Goal: Task Accomplishment & Management: Use online tool/utility

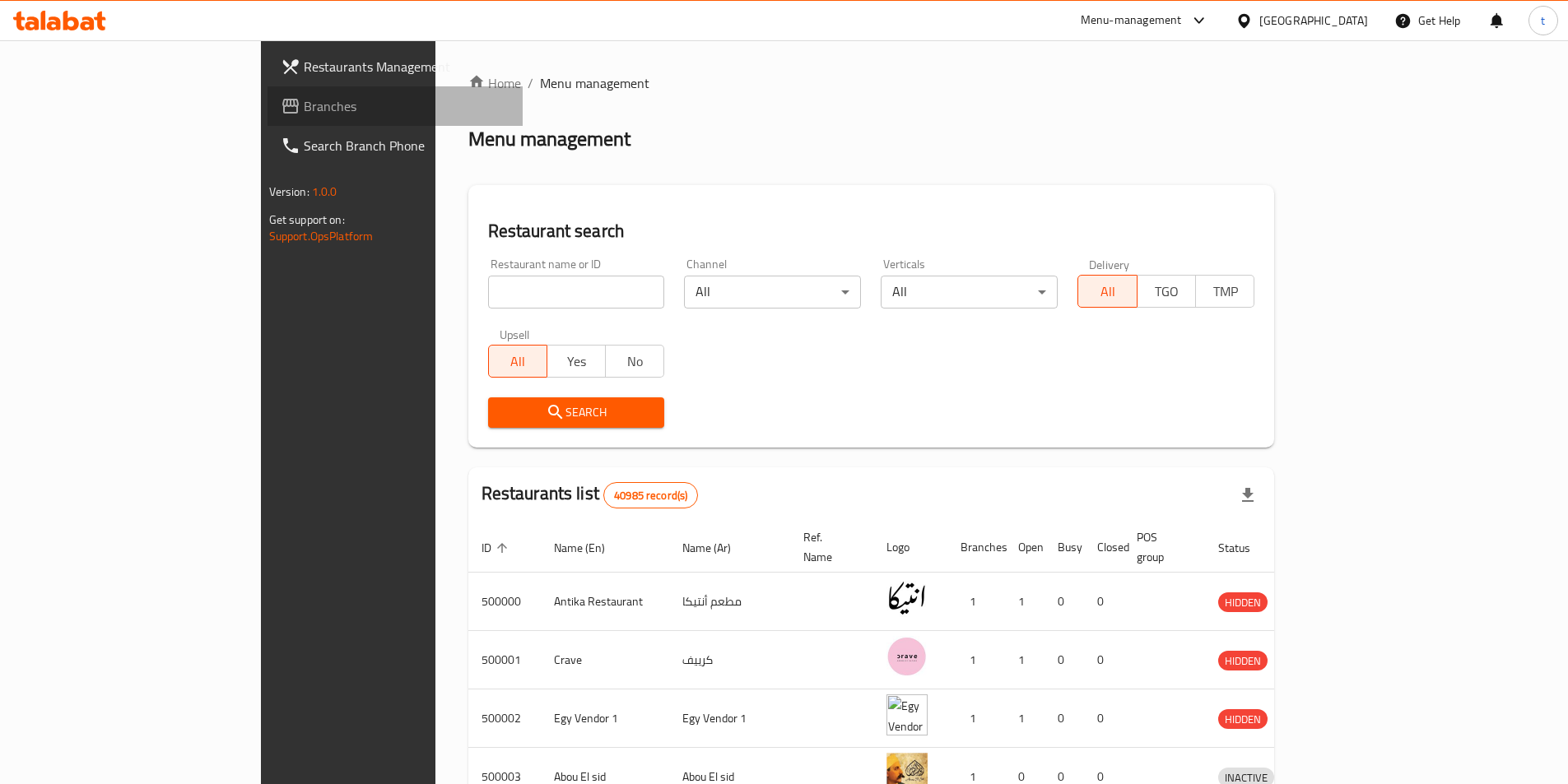
drag, startPoint x: 99, startPoint y: 114, endPoint x: 129, endPoint y: 142, distance: 41.0
click at [303, 114] on span "Branches" at bounding box center [406, 106] width 206 height 20
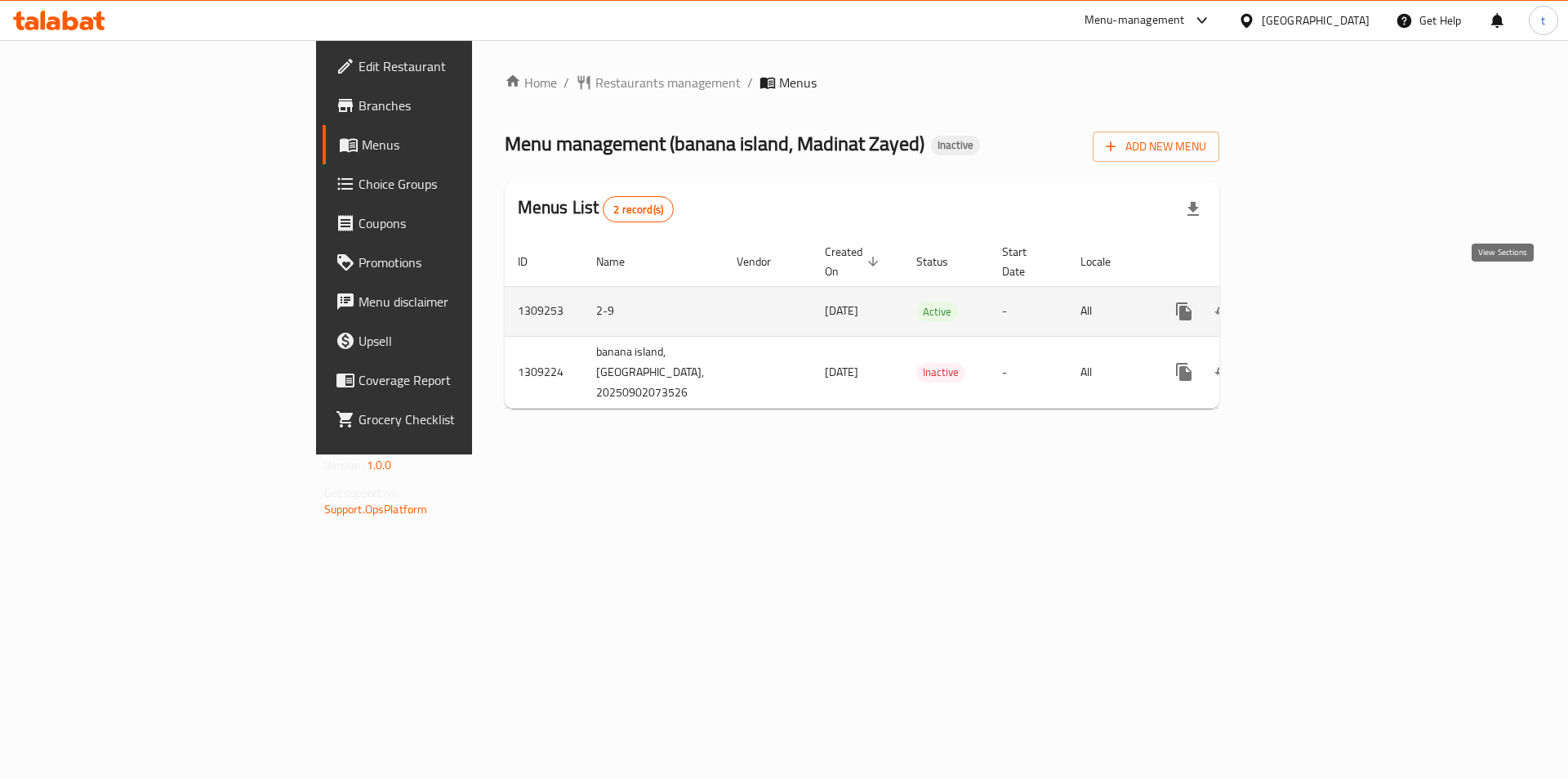
click at [1321, 304] on link "enhanced table" at bounding box center [1302, 311] width 39 height 39
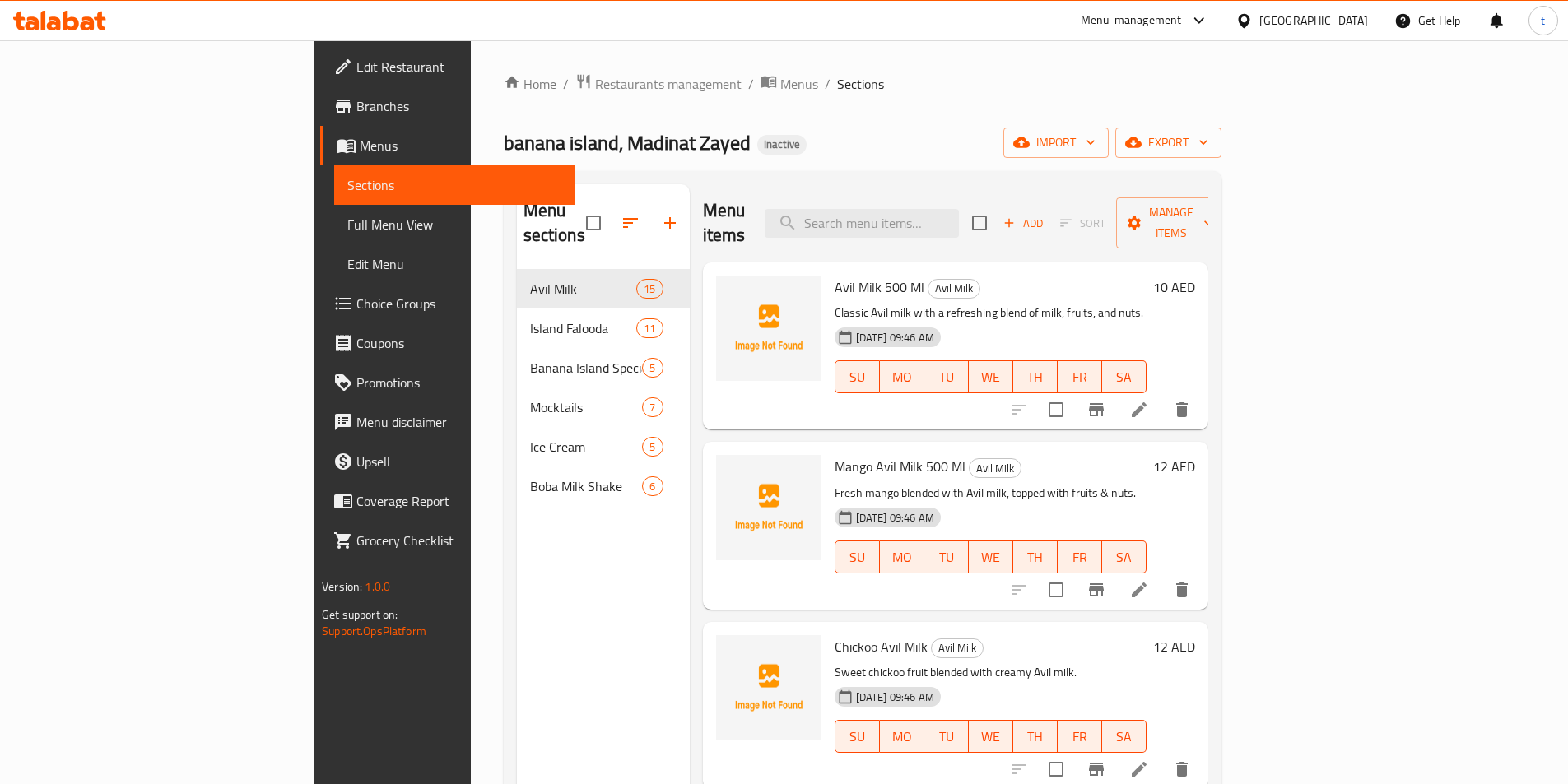
click at [348, 232] on span "Full Menu View" at bounding box center [455, 225] width 215 height 20
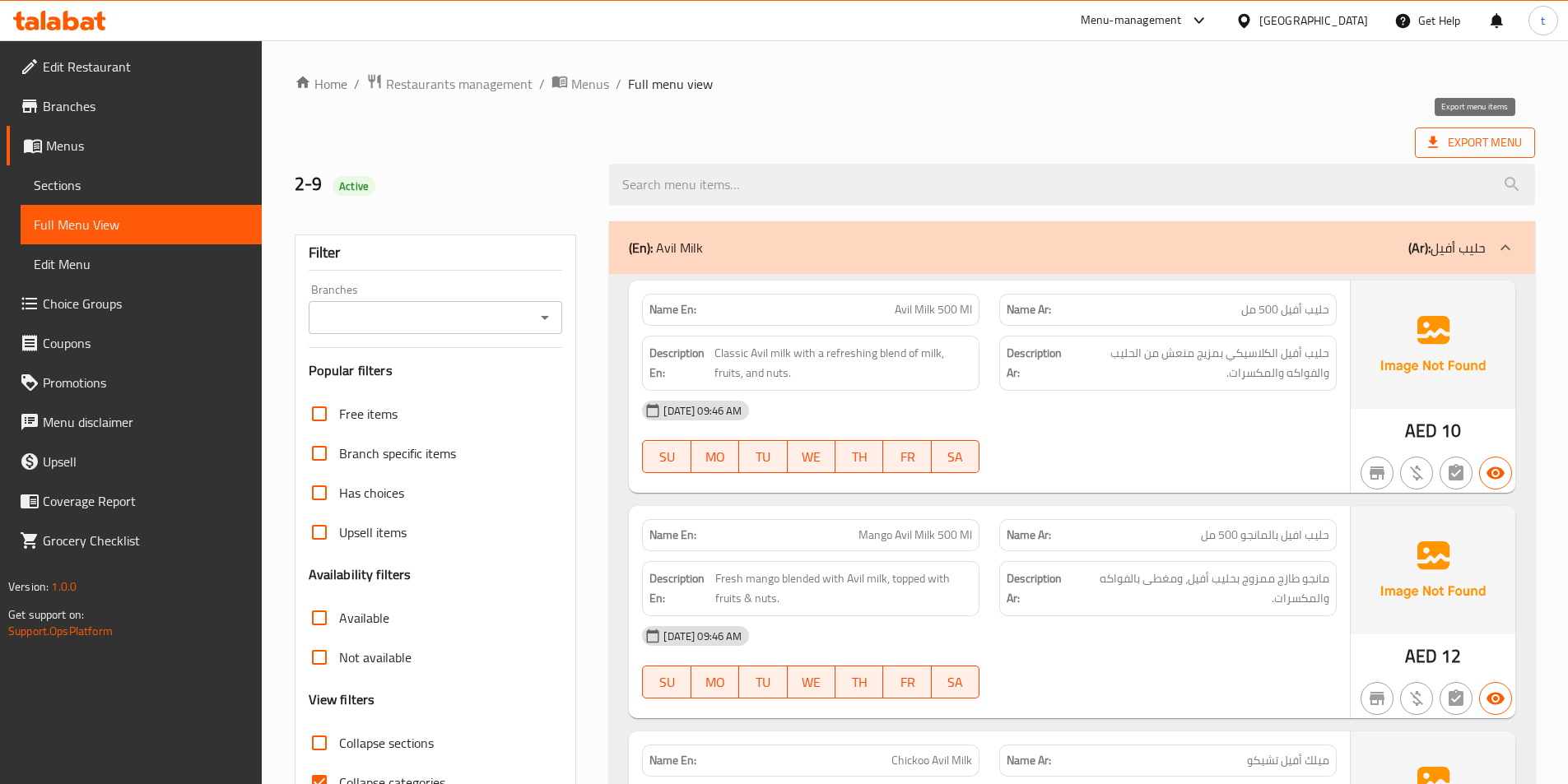
click at [1484, 145] on span "Export Menu" at bounding box center [1475, 142] width 94 height 21
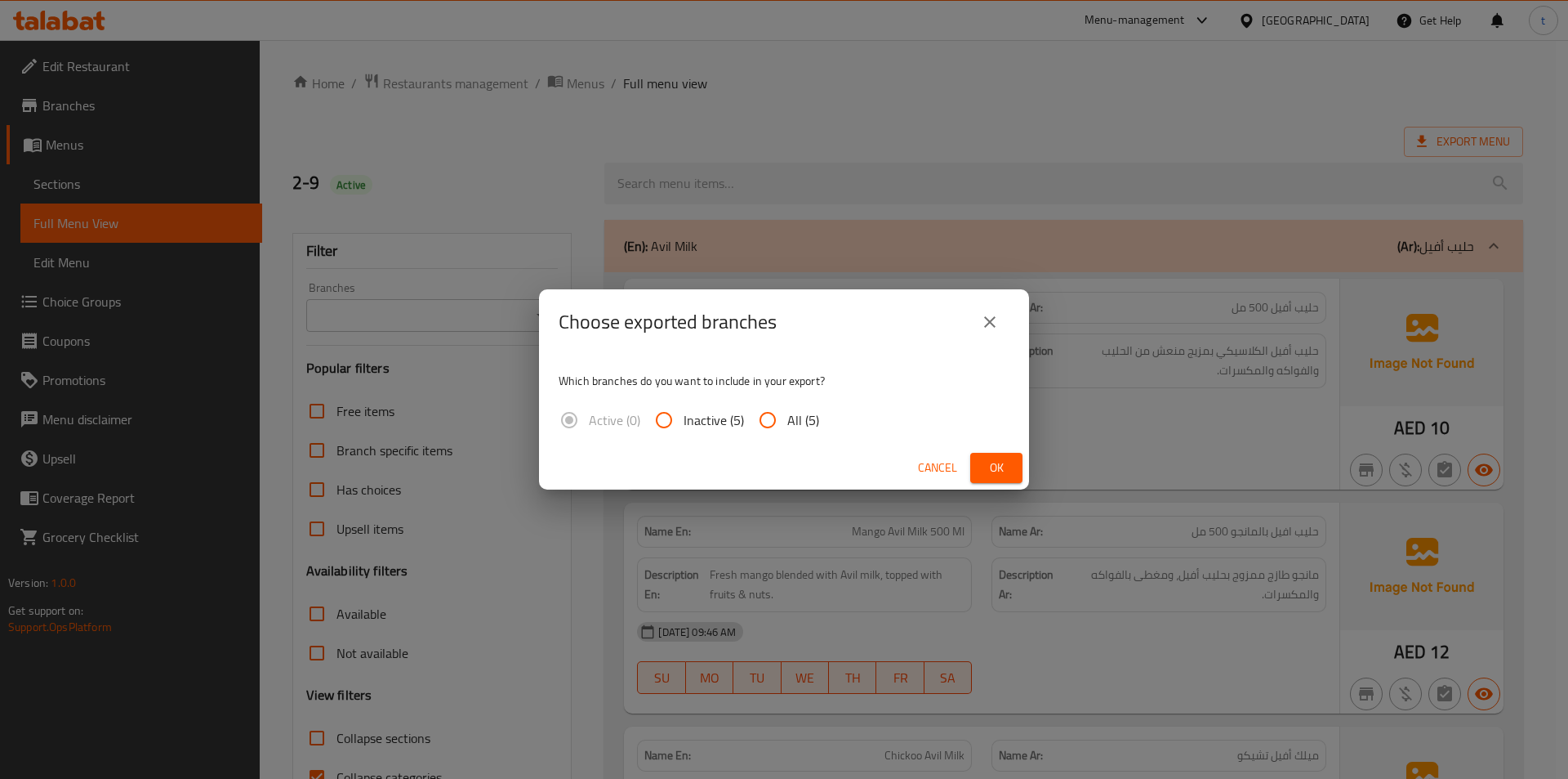
click at [779, 432] on input "All (5)" at bounding box center [768, 420] width 39 height 39
radio input "true"
click at [1007, 458] on span "Ok" at bounding box center [996, 467] width 26 height 20
